Goal: Task Accomplishment & Management: Manage account settings

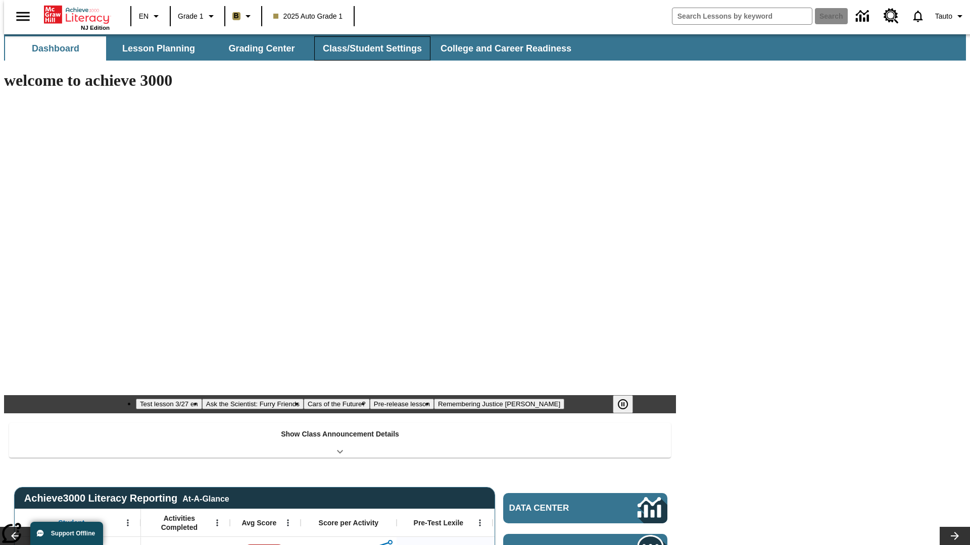
click at [367, 48] on button "Class/Student Settings" at bounding box center [372, 48] width 116 height 24
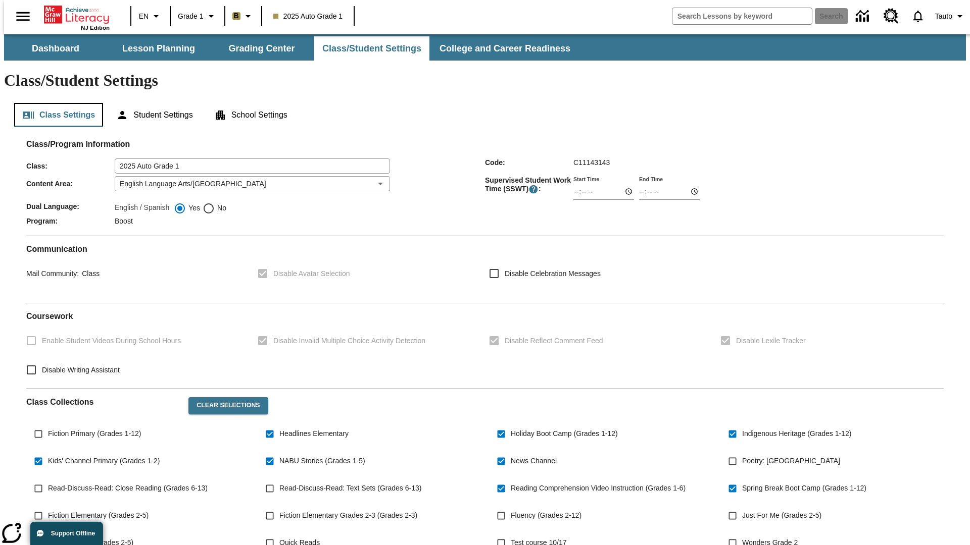
click at [55, 103] on button "Class Settings" at bounding box center [58, 115] width 89 height 24
click at [92, 429] on span "Fiction Primary (Grades 1-12)" at bounding box center [94, 434] width 93 height 11
click at [48, 425] on input "Fiction Primary (Grades 1-12)" at bounding box center [38, 434] width 19 height 19
checkbox input "true"
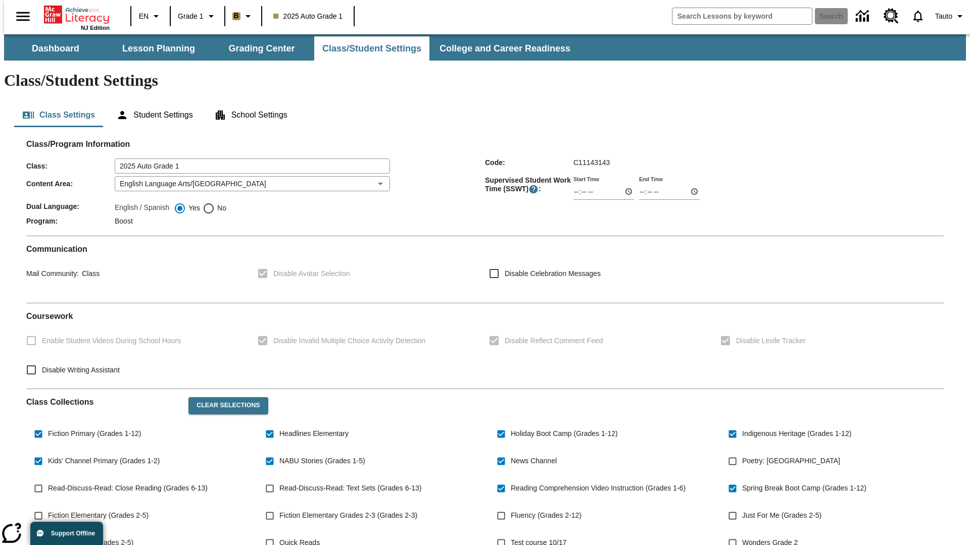
scroll to position [148, 0]
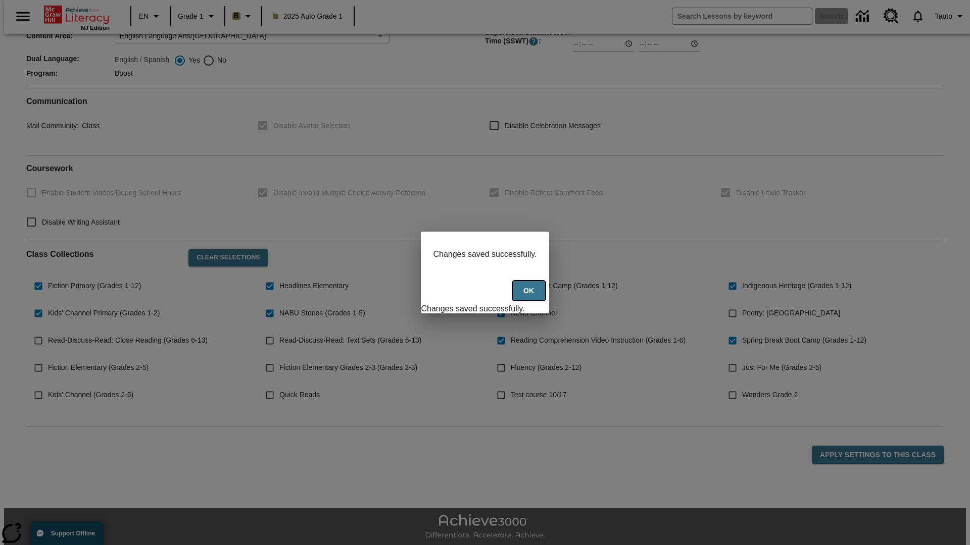
click at [530, 296] on button "Ok" at bounding box center [529, 291] width 32 height 20
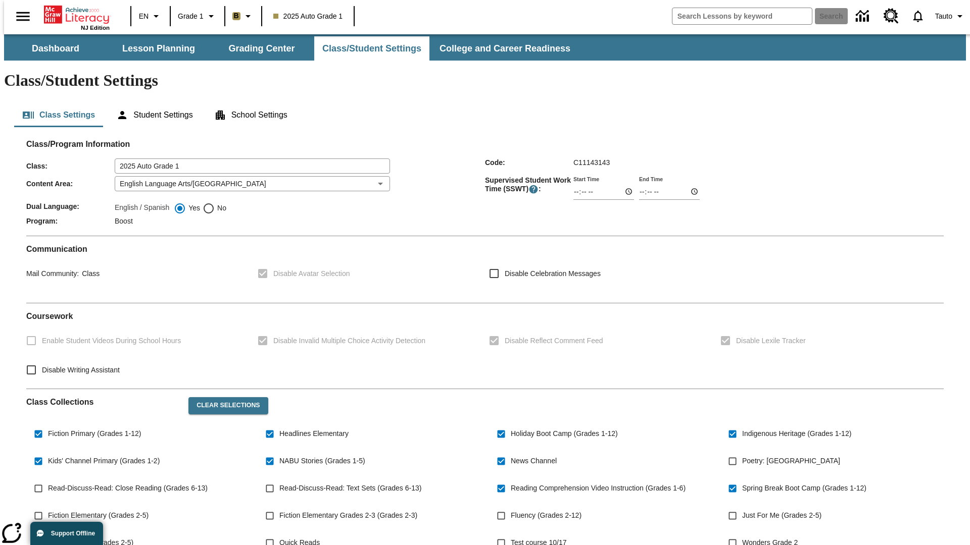
scroll to position [148, 0]
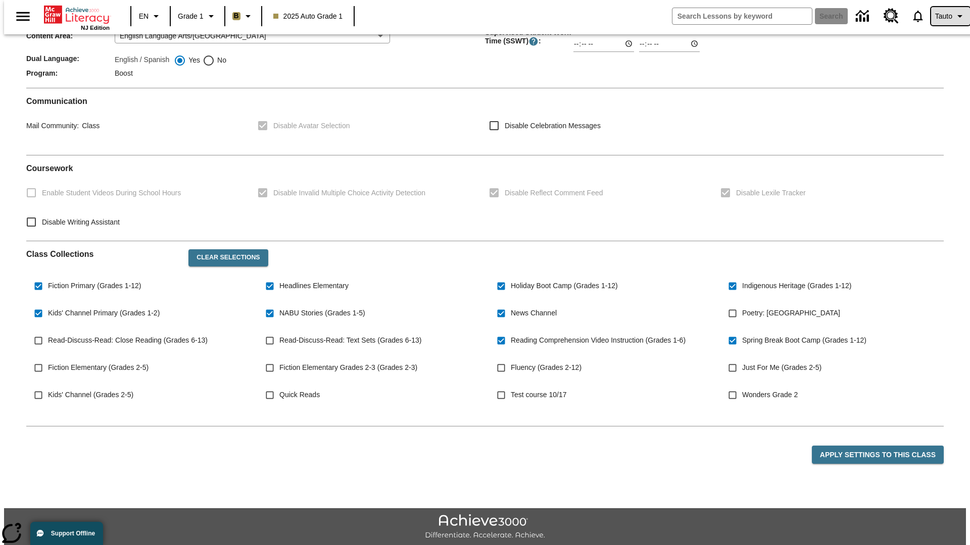
click at [945, 16] on span "Tauto" at bounding box center [943, 16] width 17 height 11
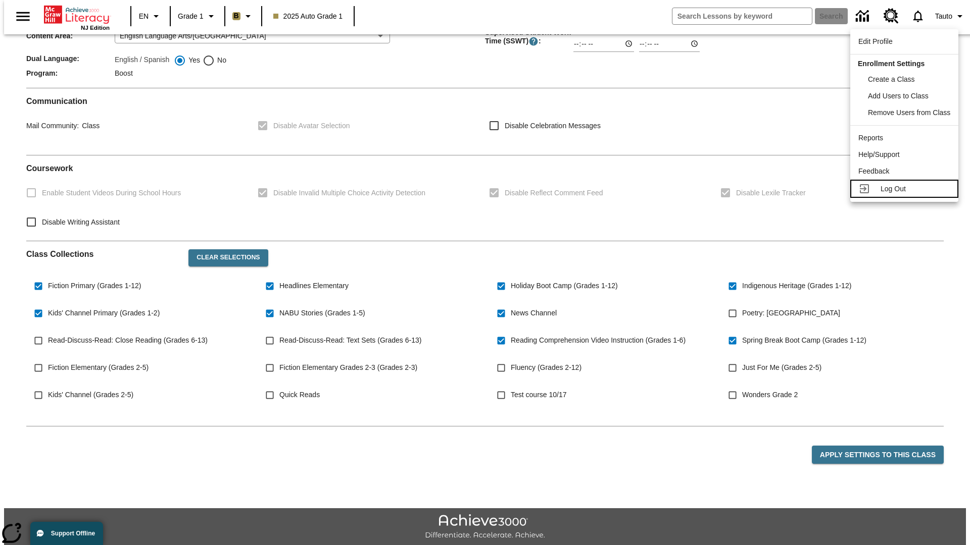
click at [906, 189] on span "Log Out" at bounding box center [892, 189] width 25 height 8
